Goal: Task Accomplishment & Management: Complete application form

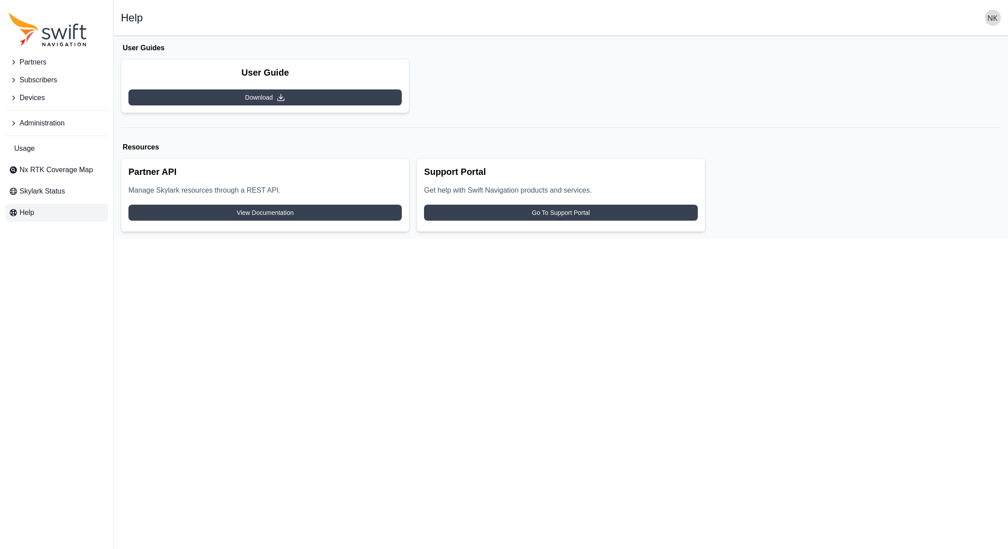
click at [35, 92] on button "Devices" at bounding box center [56, 98] width 103 height 18
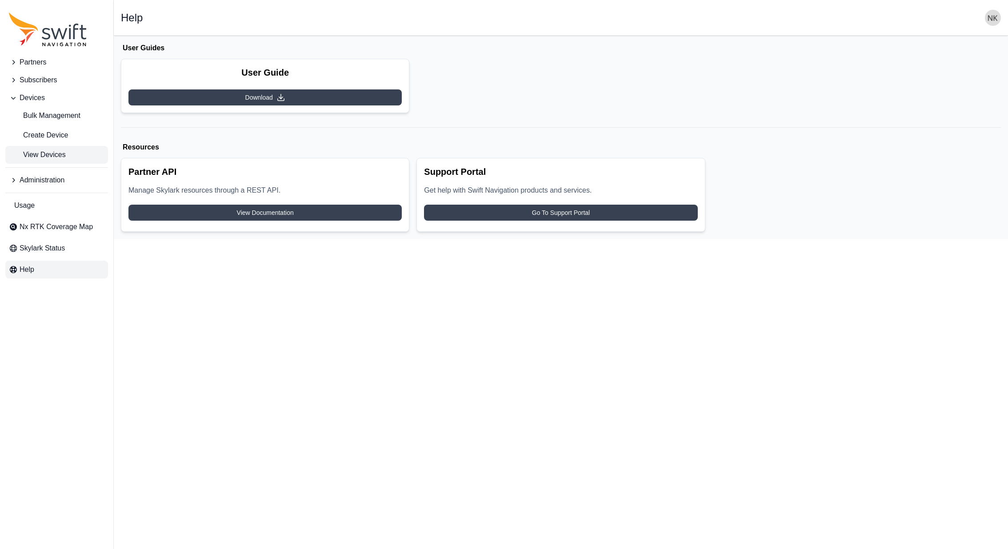
click at [36, 156] on span "View Devices" at bounding box center [37, 154] width 57 height 11
select select
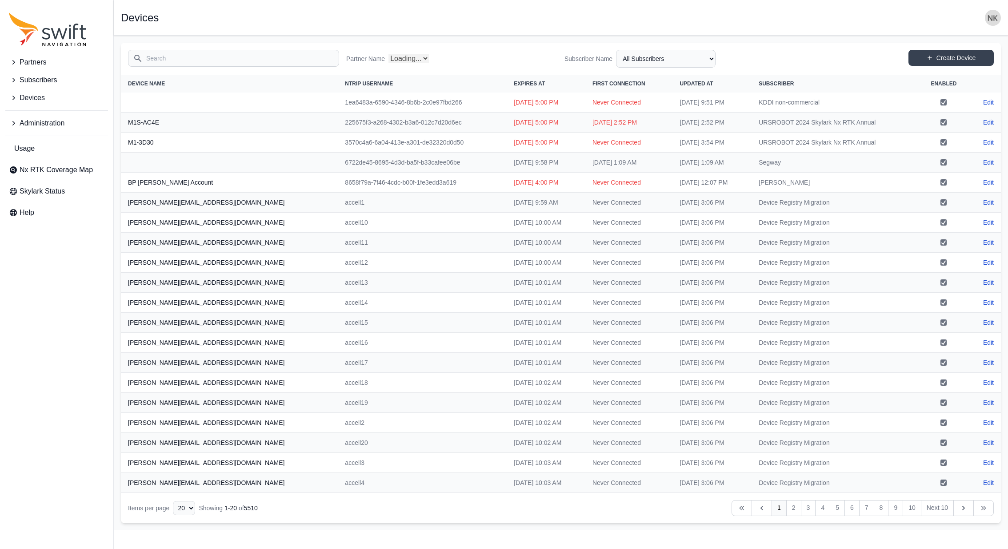
select select "Partner Name"
click at [272, 58] on input "Search" at bounding box center [233, 58] width 211 height 17
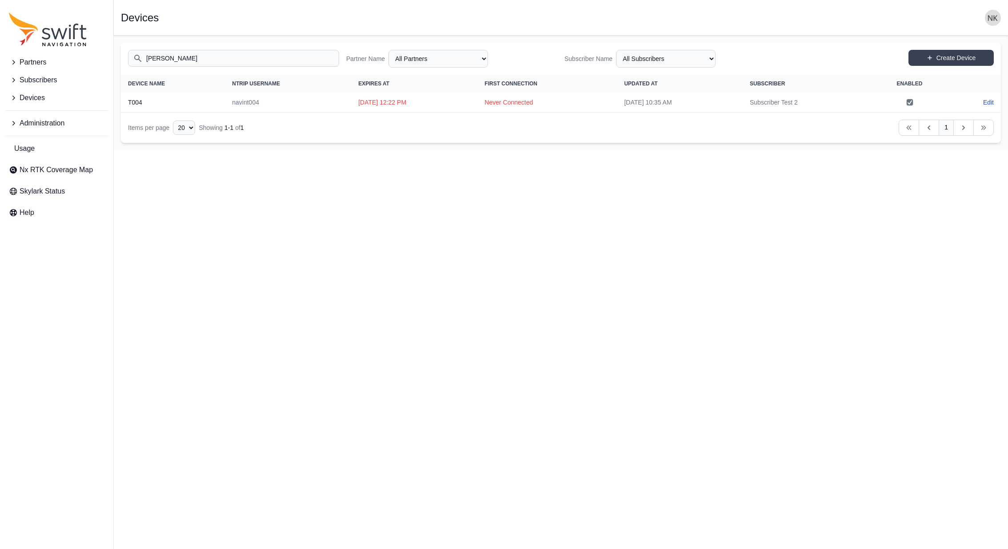
type input "navin"
click at [52, 76] on span "Subscribers" at bounding box center [38, 80] width 37 height 11
click at [53, 123] on link "View Subscribers" at bounding box center [56, 117] width 103 height 18
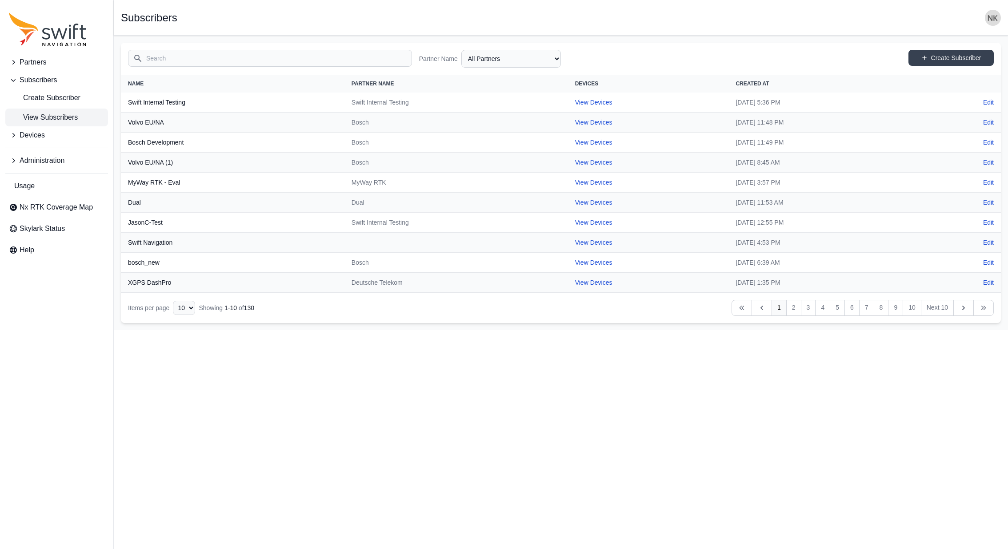
click at [192, 60] on input "Search" at bounding box center [270, 58] width 284 height 17
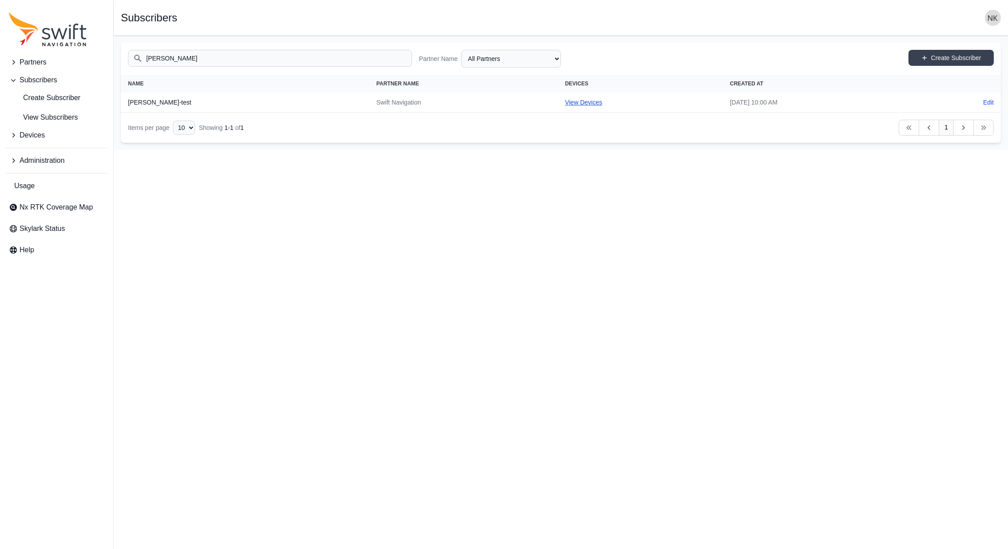
type input "navin"
click at [565, 101] on link "View Devices" at bounding box center [583, 102] width 37 height 7
select select "3bfa34ad-4b1f-47c6-b394-02edddbd2465"
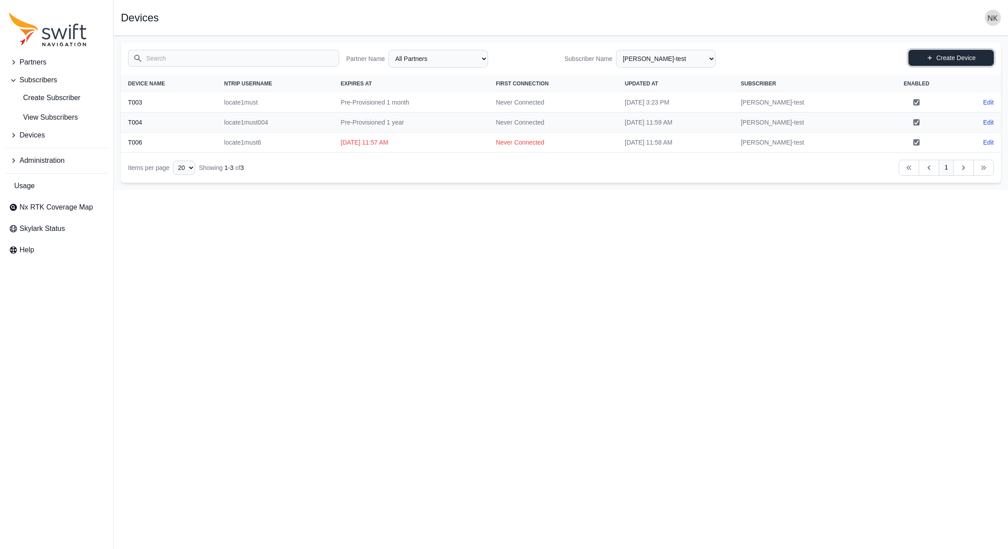
click at [935, 53] on link "Create Device" at bounding box center [951, 58] width 85 height 16
select select "ab3272ce-40d0-4c94-a524-96a758ab755c"
select select "3bfa34ad-4b1f-47c6-b394-02edddbd2465"
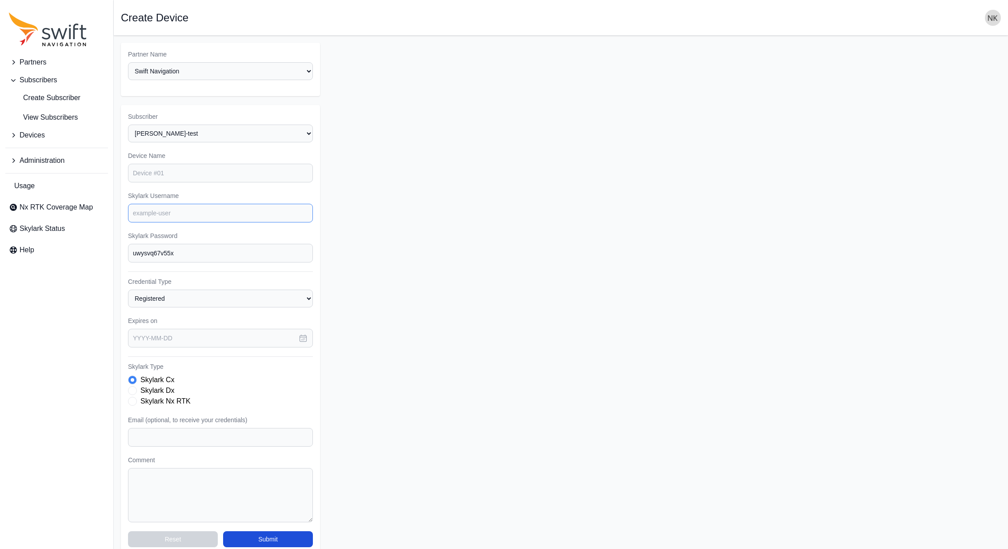
click at [232, 209] on input "Skylark Username" at bounding box center [220, 213] width 185 height 19
type input "navint005"
click at [214, 171] on input "Device Name" at bounding box center [220, 173] width 185 height 19
type input "T005"
click at [457, 217] on form "Partner Name Select a Partner AlpsAlpine Asensing Bad Elf Benchmark Tool & Supp…" at bounding box center [561, 298] width 880 height 511
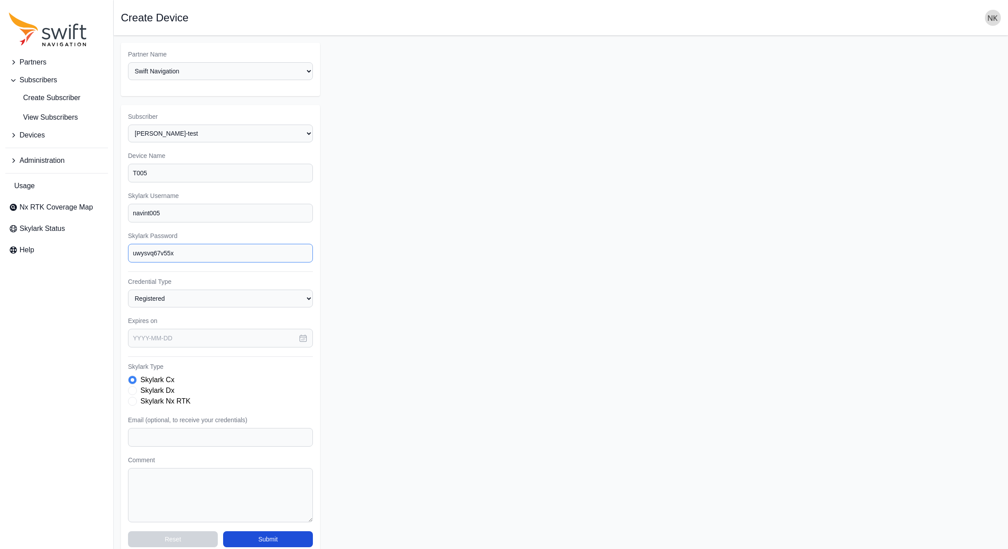
click at [209, 251] on input "uwysvq67v55x" at bounding box center [220, 253] width 185 height 19
type input "hello201"
click at [436, 417] on form "Partner Name Select a Partner AlpsAlpine Asensing Bad Elf Benchmark Tool & Supp…" at bounding box center [561, 298] width 880 height 511
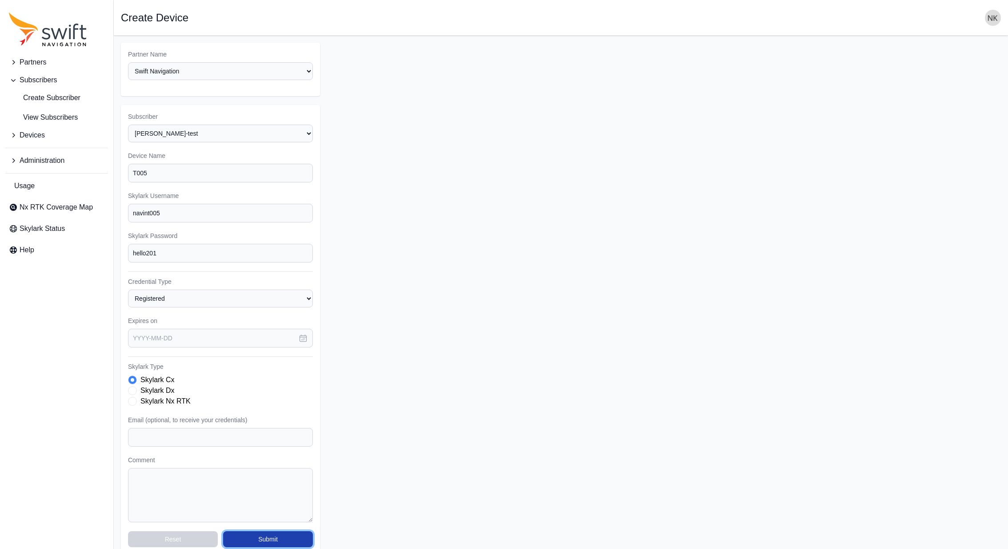
click at [292, 534] on button "Submit" at bounding box center [268, 539] width 90 height 16
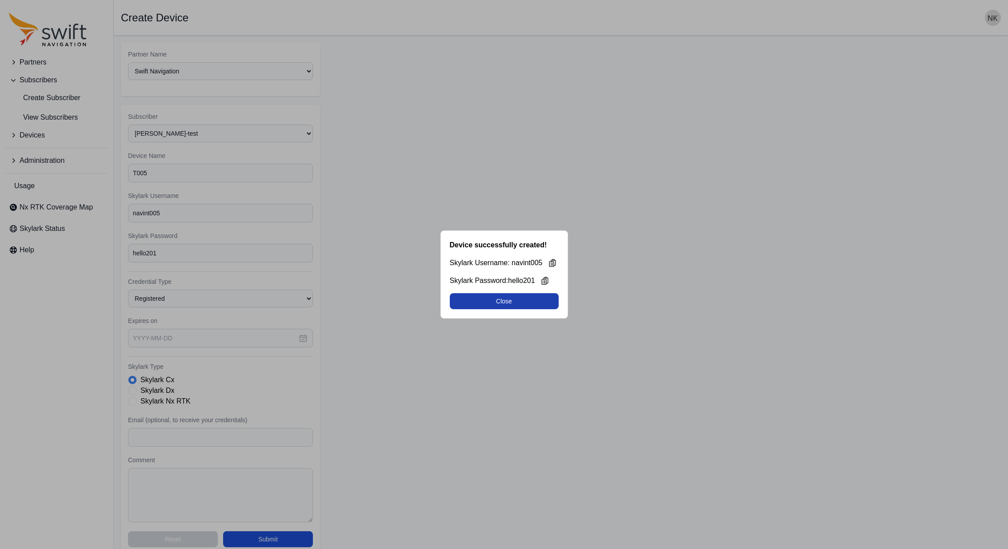
click at [469, 301] on button "Close" at bounding box center [504, 301] width 109 height 16
click at [469, 301] on html "Partners Subscribers Create Subscriber View Subscribers Devices Administration …" at bounding box center [504, 280] width 1008 height 561
select select "3bfa34ad-4b1f-47c6-b394-02edddbd2465"
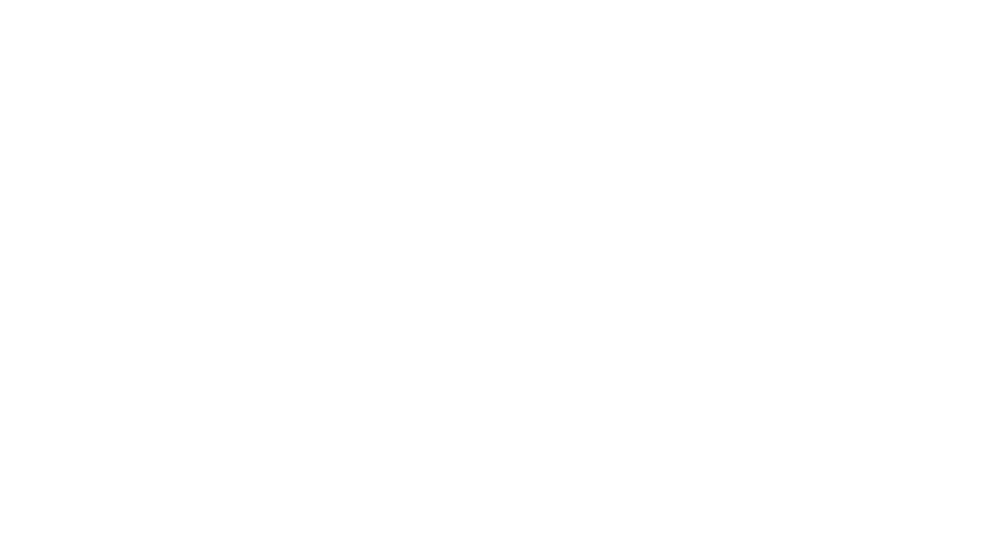
select select "3bfa34ad-4b1f-47c6-b394-02edddbd2465"
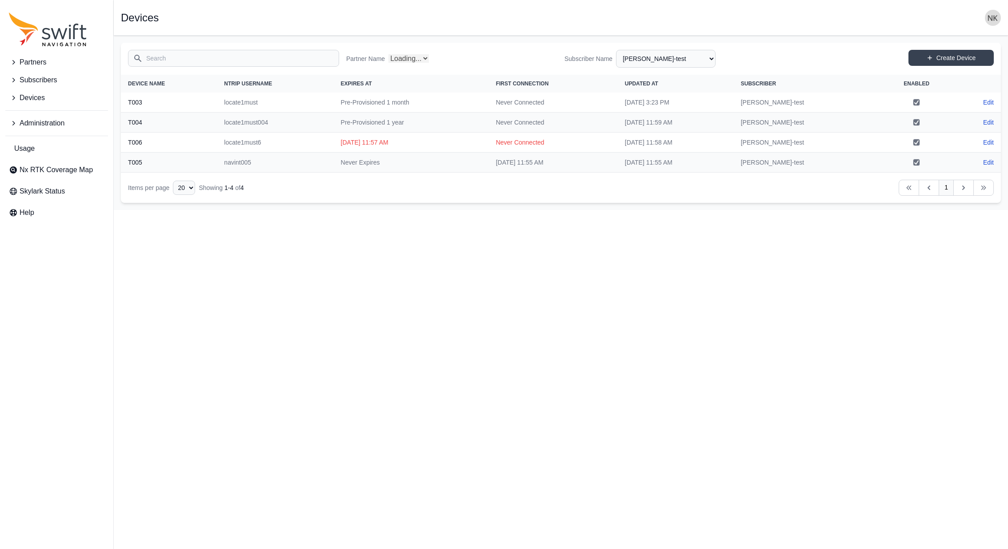
select select "Partner Name"
